Goal: Task Accomplishment & Management: Manage account settings

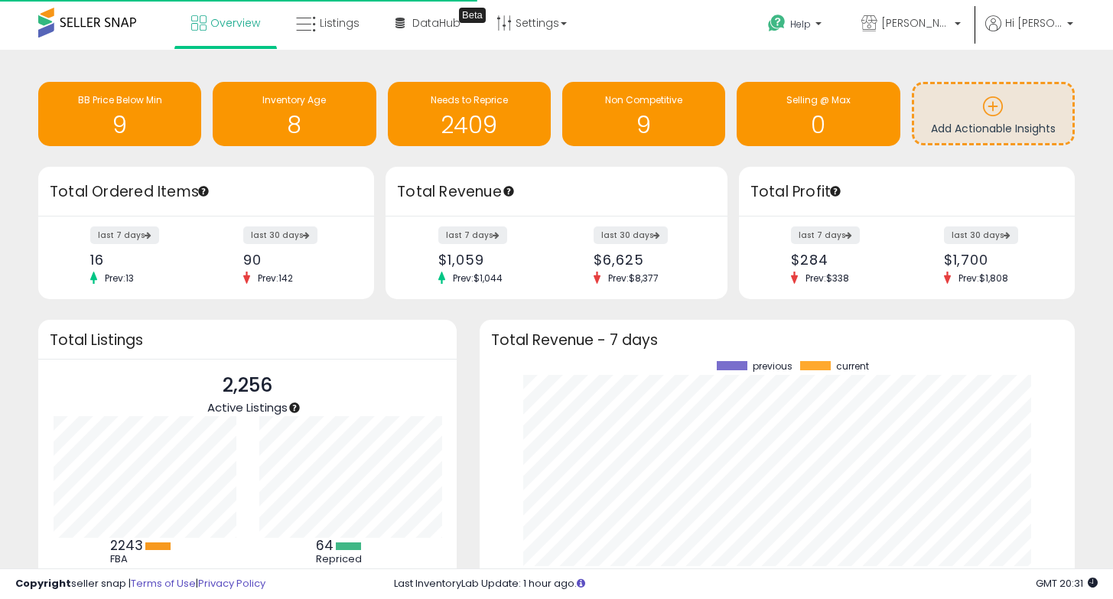
scroll to position [213, 564]
click at [502, 21] on icon at bounding box center [503, 22] width 15 height 15
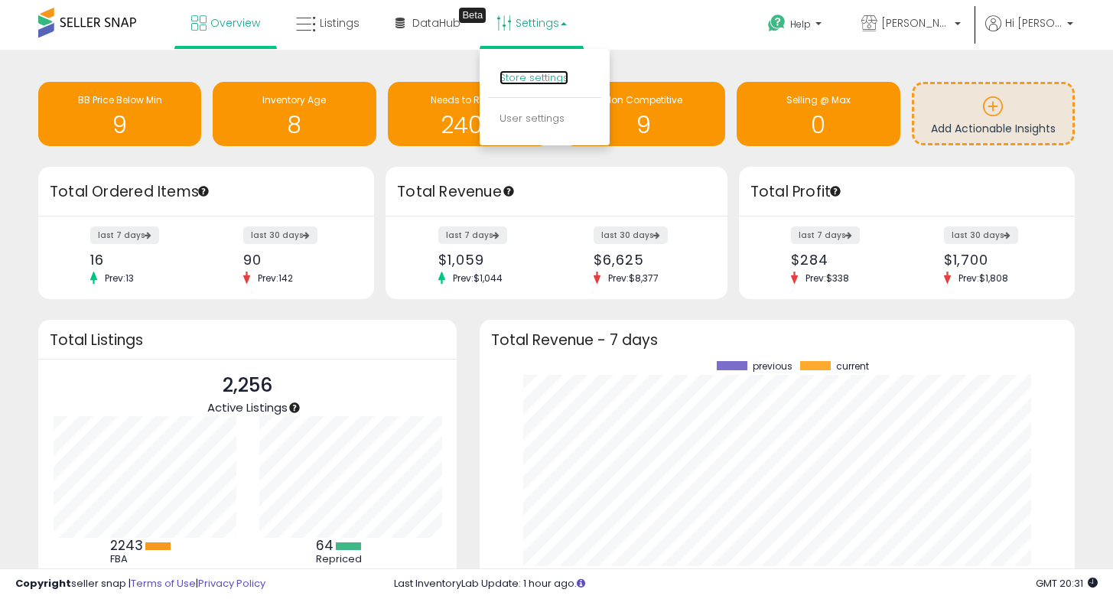
click at [556, 80] on link "Store settings" at bounding box center [533, 77] width 69 height 15
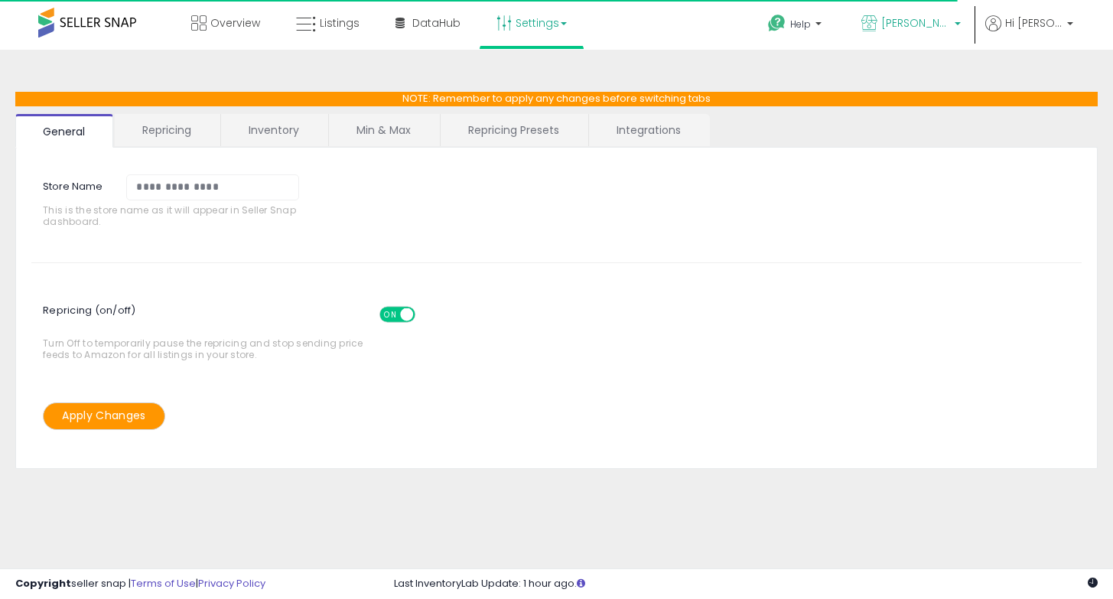
click at [914, 14] on link "[PERSON_NAME] Products" at bounding box center [911, 25] width 122 height 50
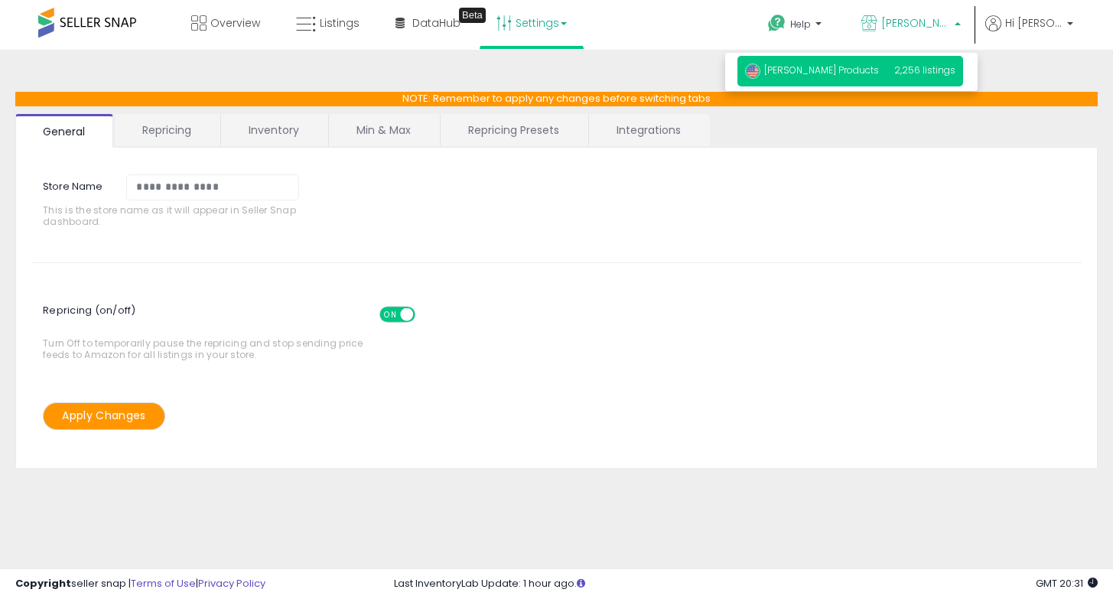
click at [524, 260] on div "**********" at bounding box center [556, 302] width 1050 height 278
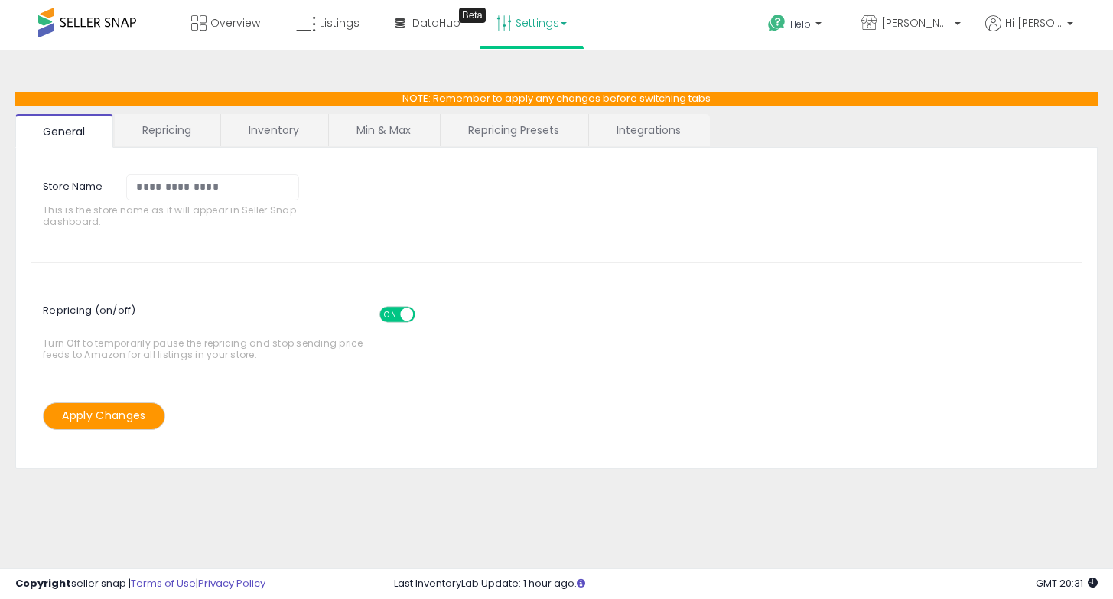
click at [161, 143] on link "Repricing" at bounding box center [167, 130] width 104 height 32
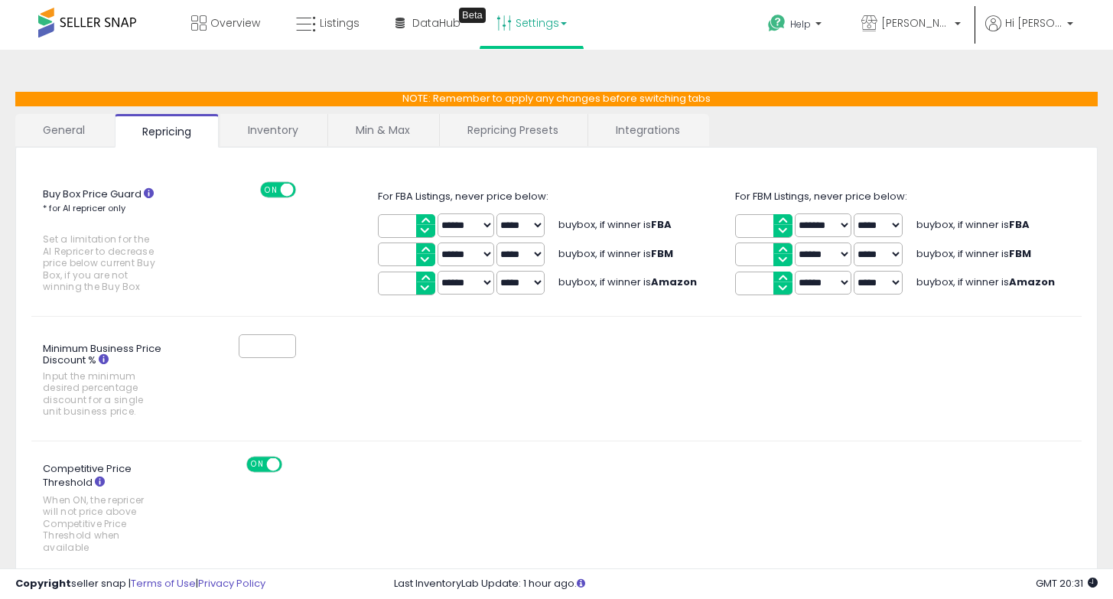
click at [614, 134] on link "Integrations" at bounding box center [647, 130] width 119 height 32
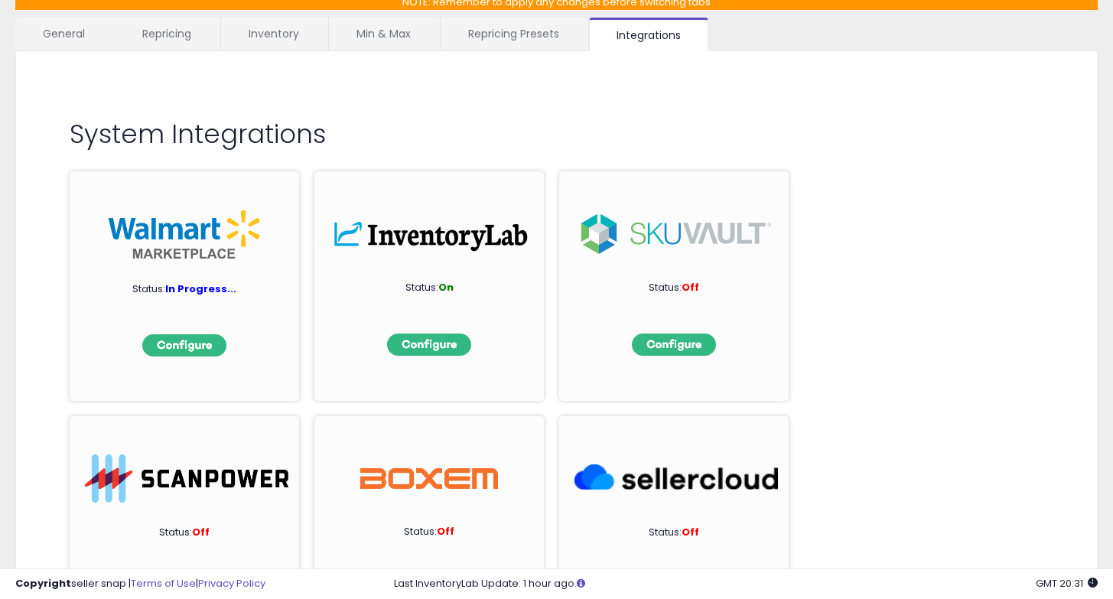
scroll to position [208, 0]
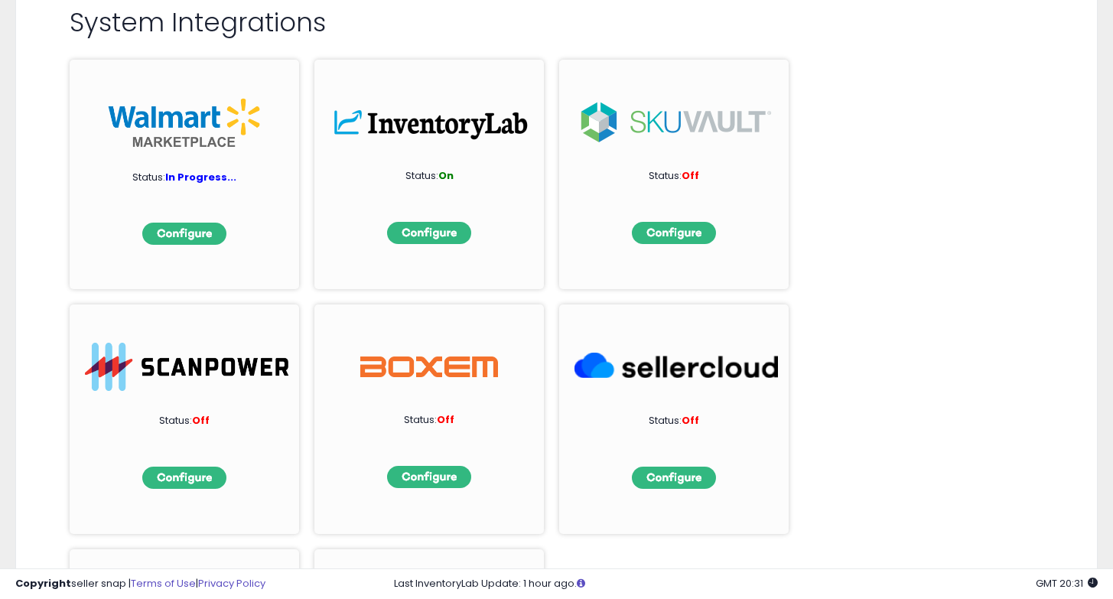
click at [181, 177] on span "In Progress..." at bounding box center [200, 177] width 71 height 15
click at [223, 242] on img at bounding box center [184, 234] width 84 height 22
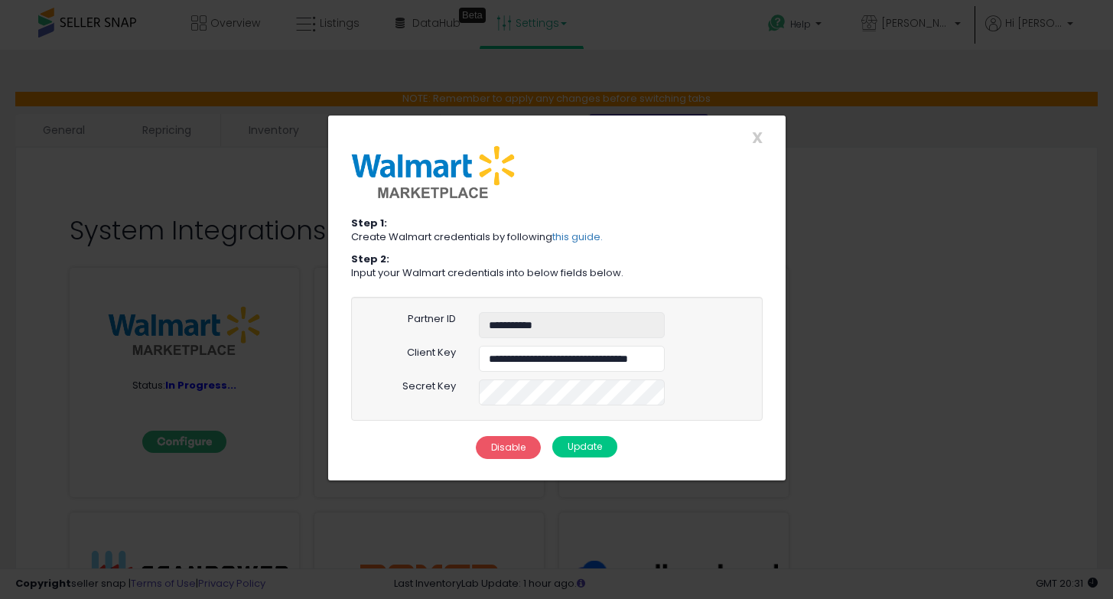
click at [576, 444] on button "Update" at bounding box center [584, 446] width 65 height 21
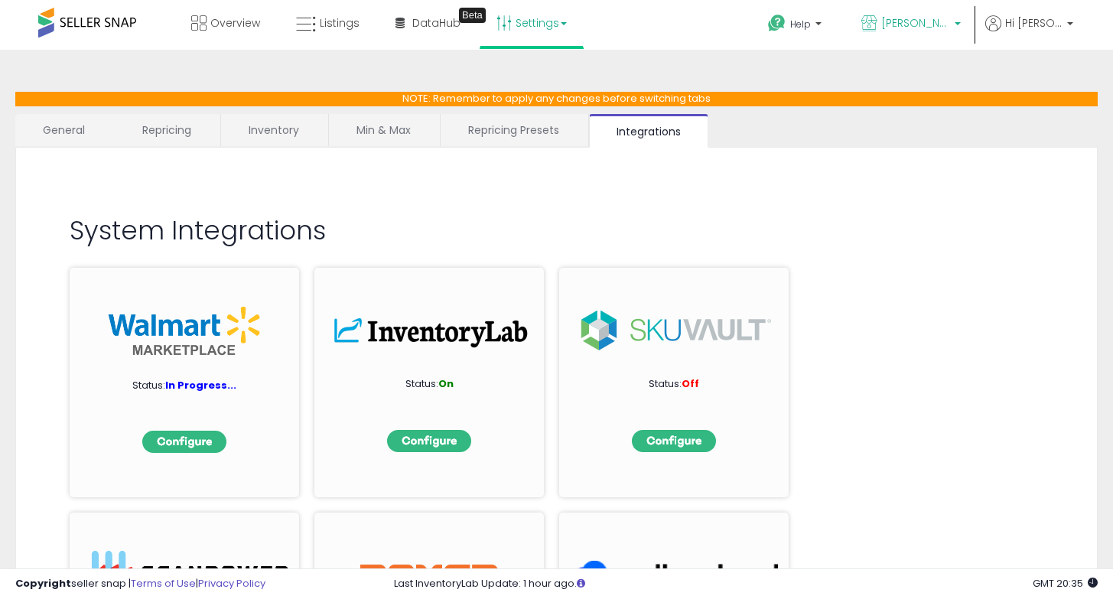
click at [919, 23] on span "[PERSON_NAME] Products" at bounding box center [915, 22] width 69 height 15
